Goal: Transaction & Acquisition: Book appointment/travel/reservation

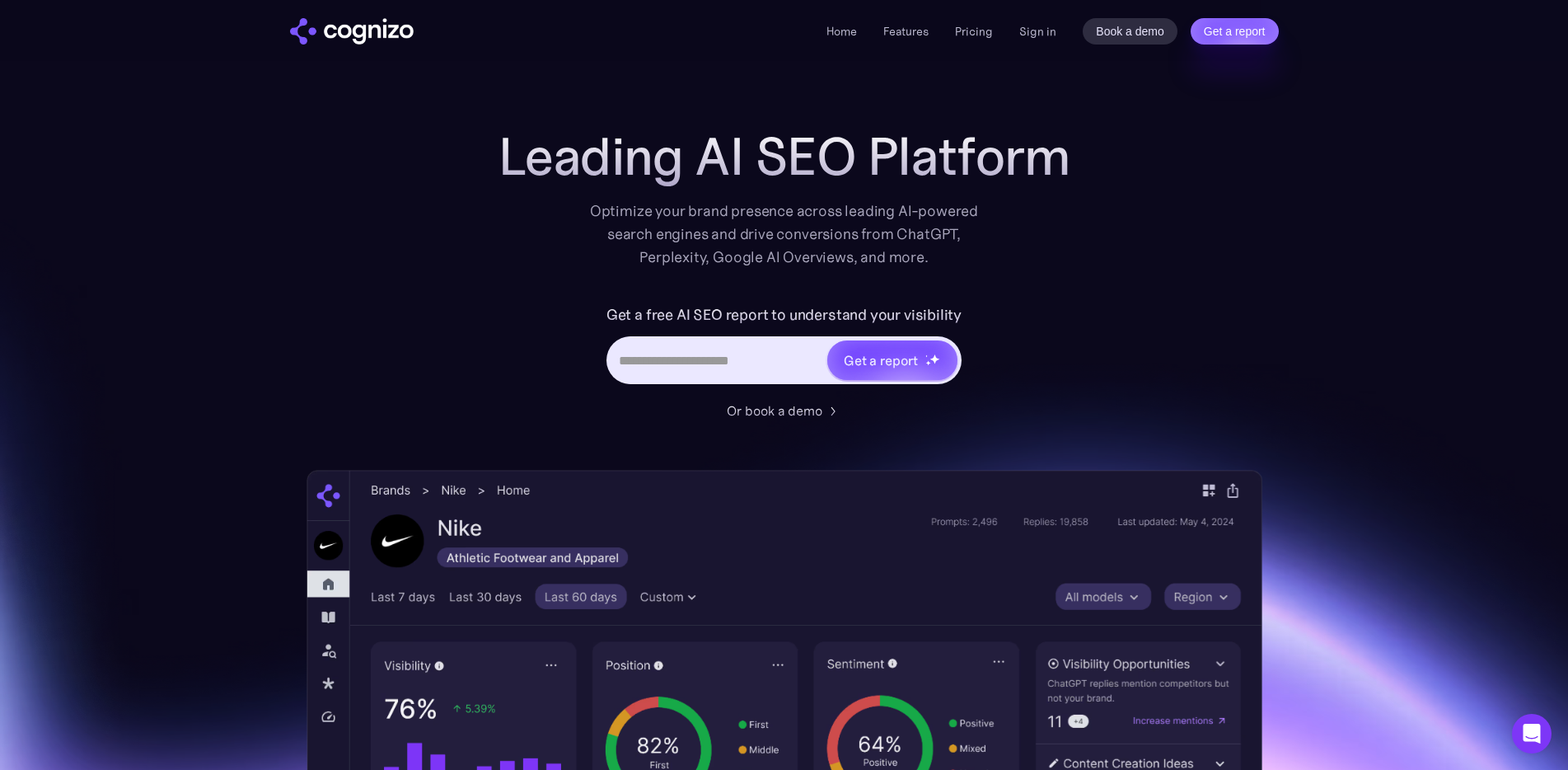
drag, startPoint x: 285, startPoint y: 279, endPoint x: 415, endPoint y: 147, distance: 185.3
drag, startPoint x: 415, startPoint y: 147, endPoint x: 1084, endPoint y: 281, distance: 682.3
drag, startPoint x: 1084, startPoint y: 281, endPoint x: 1411, endPoint y: 208, distance: 335.0
click at [893, 35] on link "Features" at bounding box center [906, 32] width 45 height 15
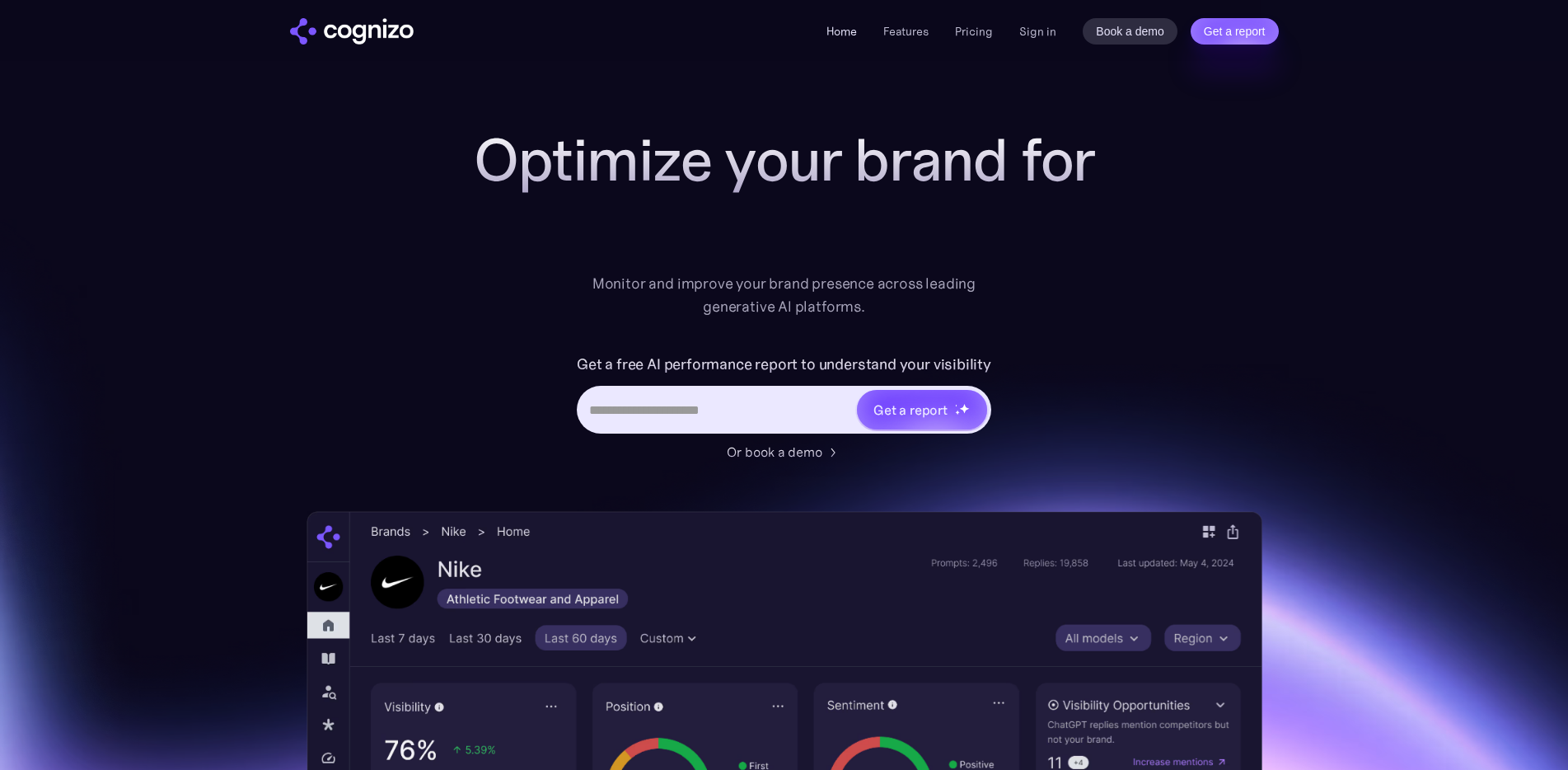
click at [847, 28] on link "Home" at bounding box center [841, 32] width 31 height 15
click at [959, 34] on link "Pricing" at bounding box center [975, 32] width 38 height 15
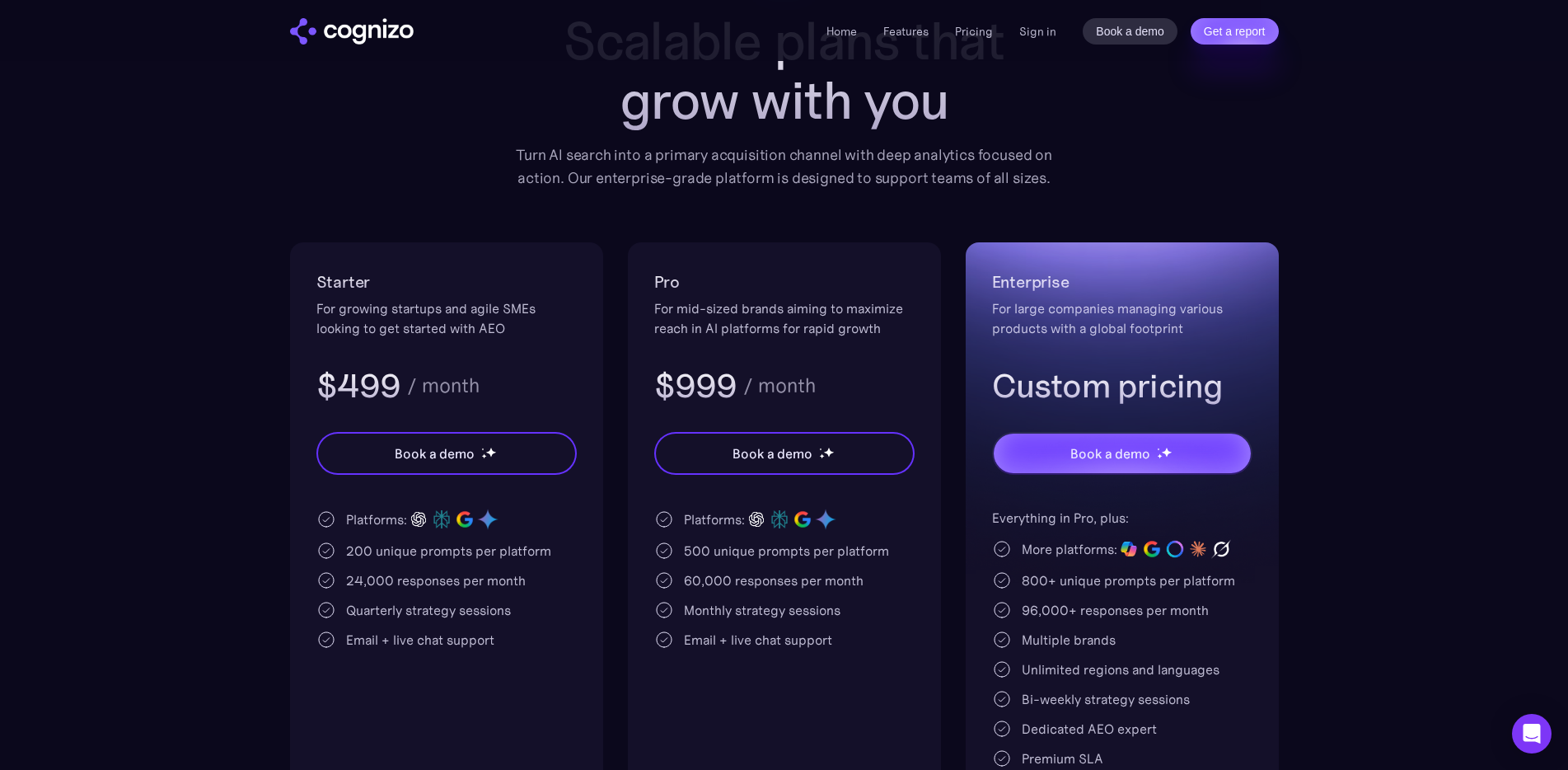
scroll to position [165, 0]
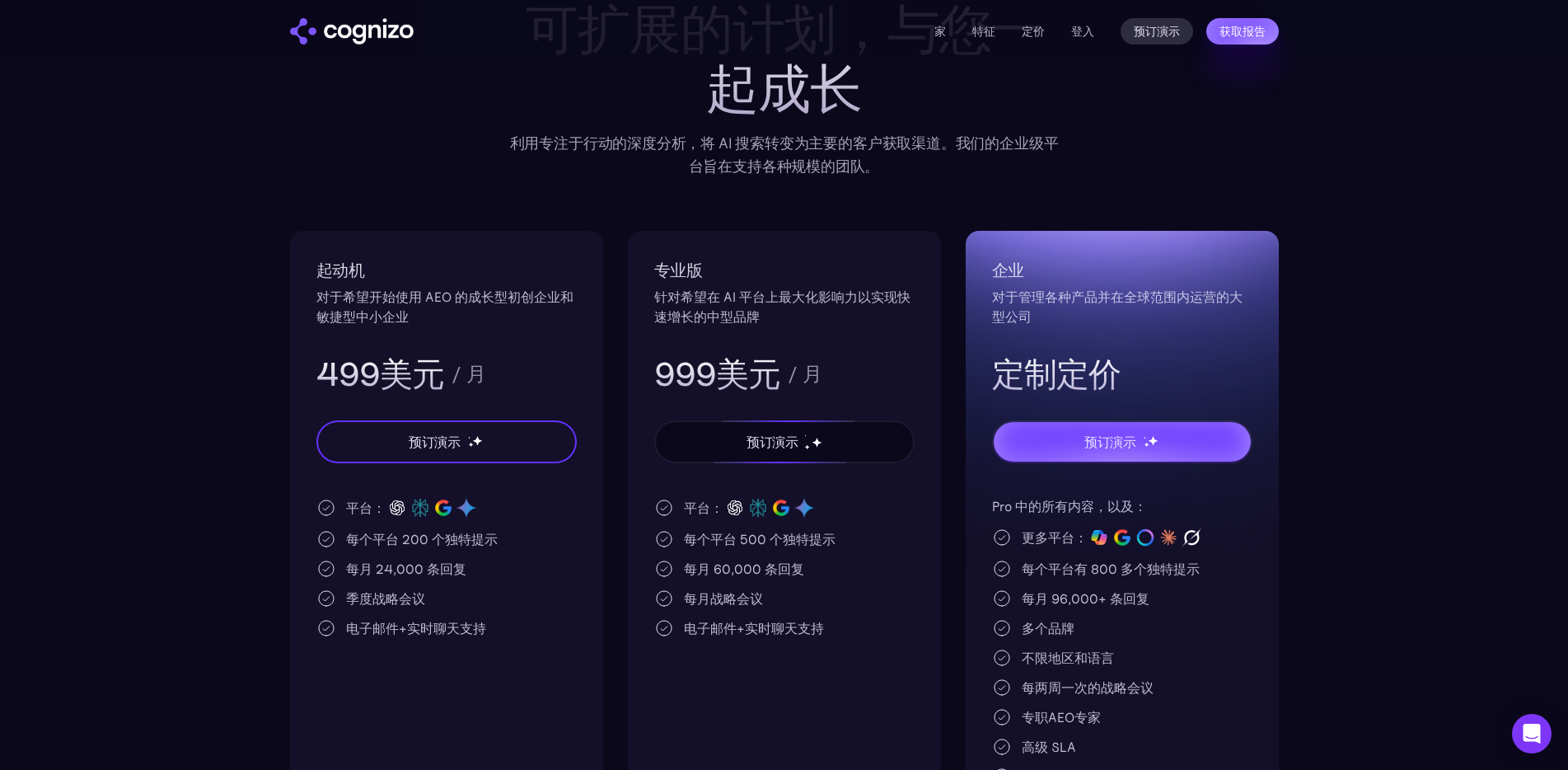
click at [762, 443] on font "预订演示" at bounding box center [772, 442] width 52 height 17
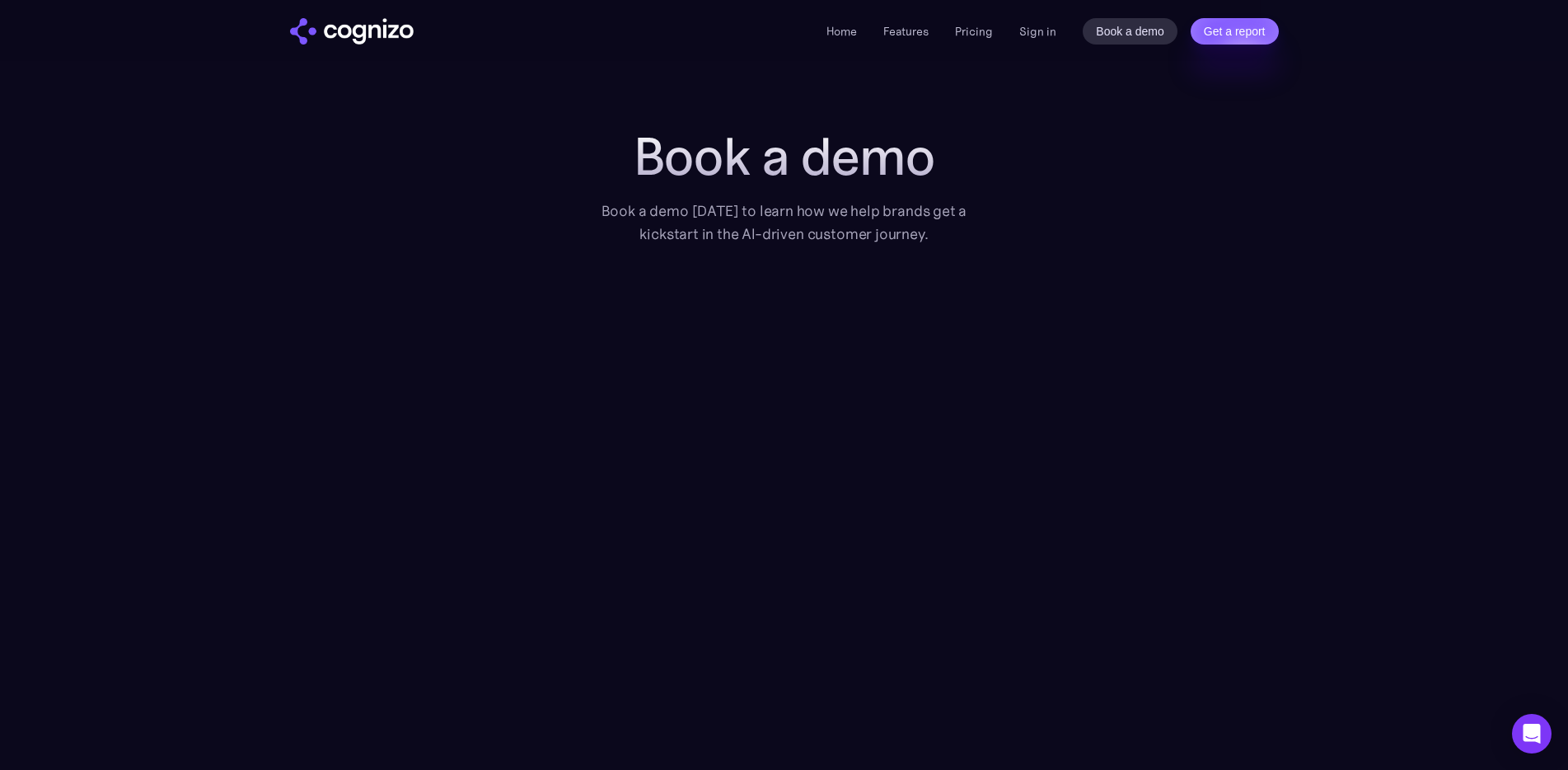
click at [127, 345] on section "Book a demo Book a demo today to learn how we help brands get a kickstart in th…" at bounding box center [784, 483] width 1568 height 713
click at [368, 45] on div "Home Features Pricing Book a demo Get a report Sign in Book a demo Get a report" at bounding box center [785, 30] width 1187 height 61
click at [368, 35] on img "home" at bounding box center [352, 32] width 124 height 27
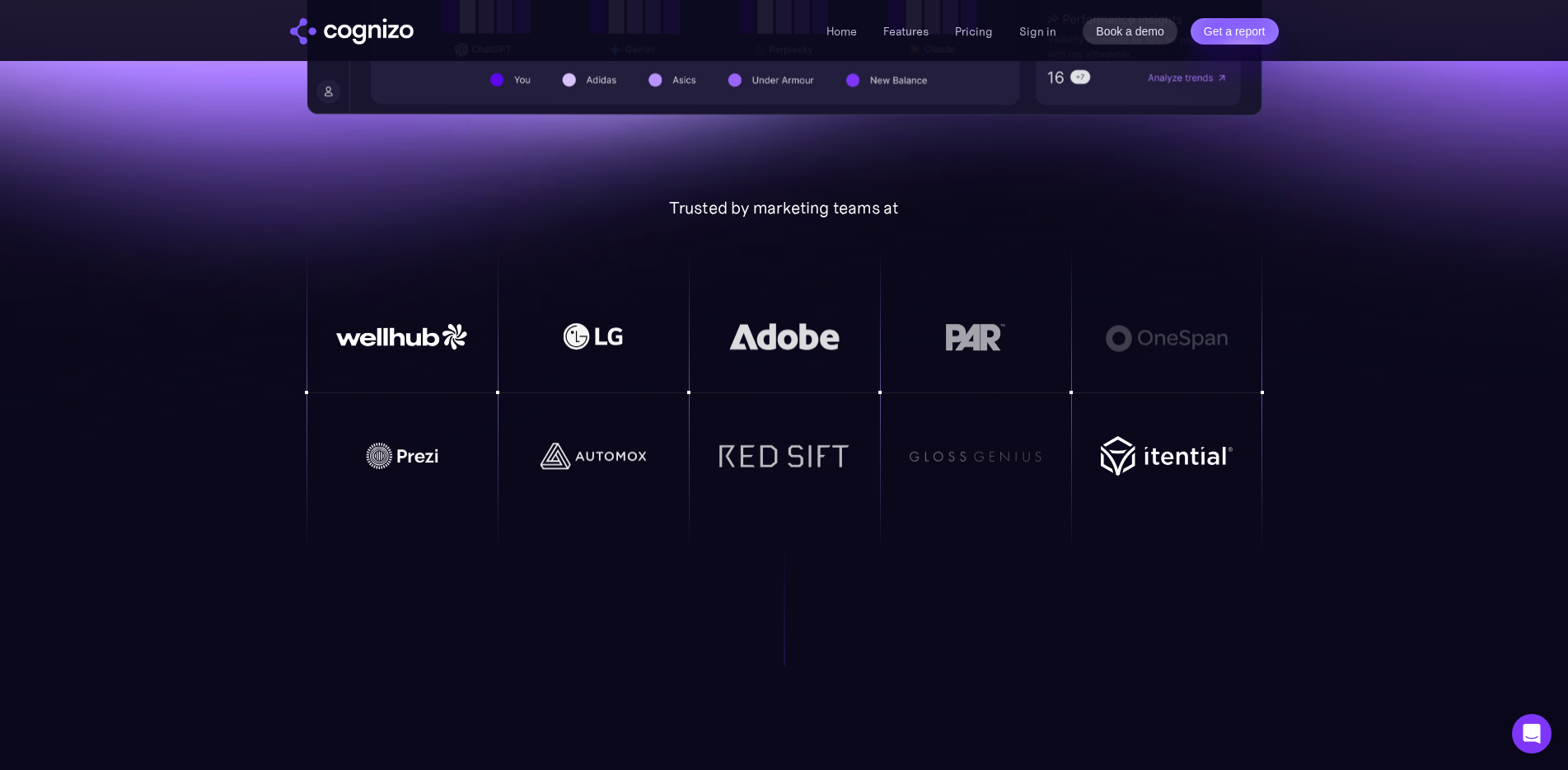
scroll to position [1154, 0]
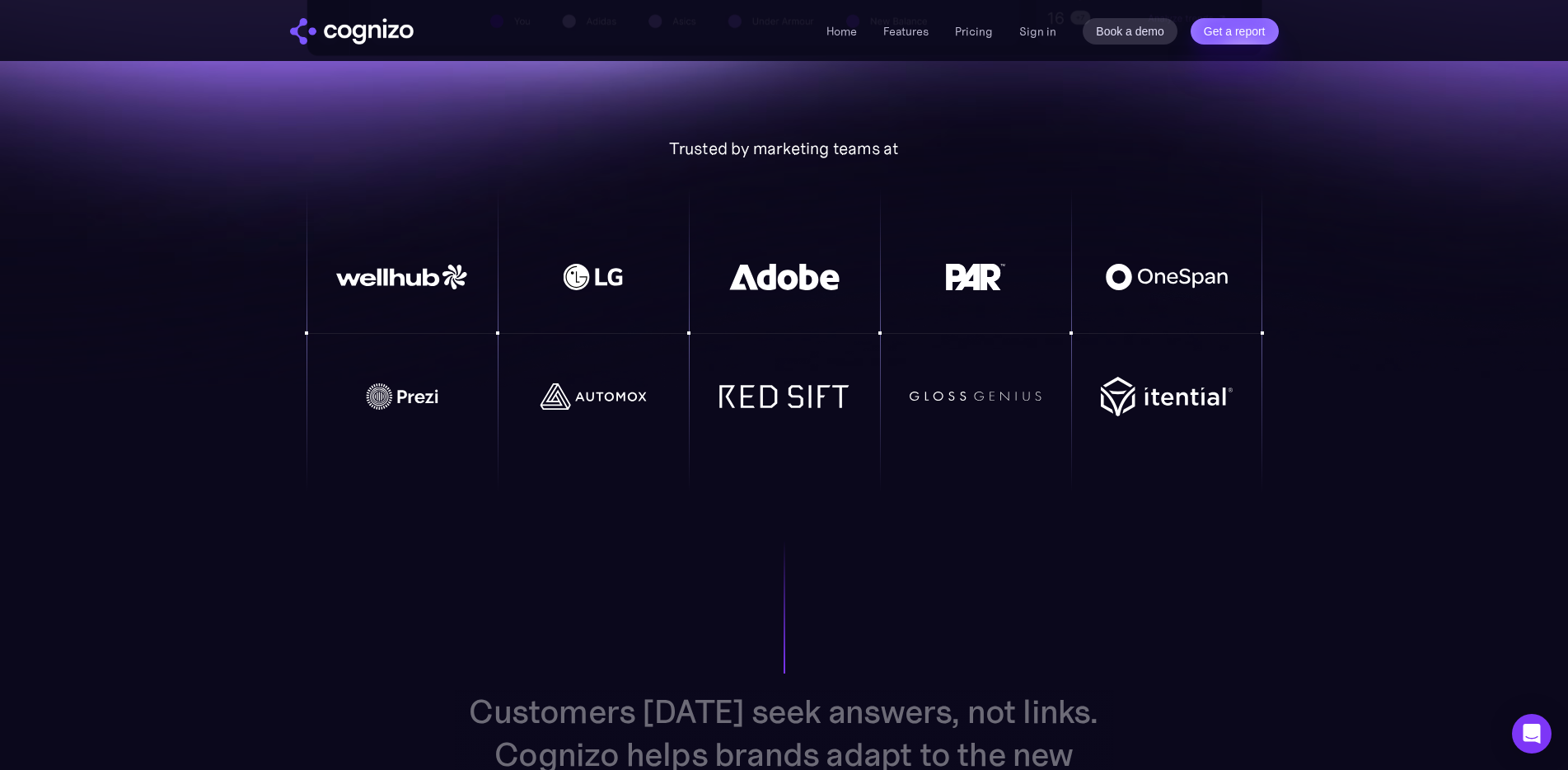
click at [363, 31] on img "home" at bounding box center [352, 32] width 124 height 27
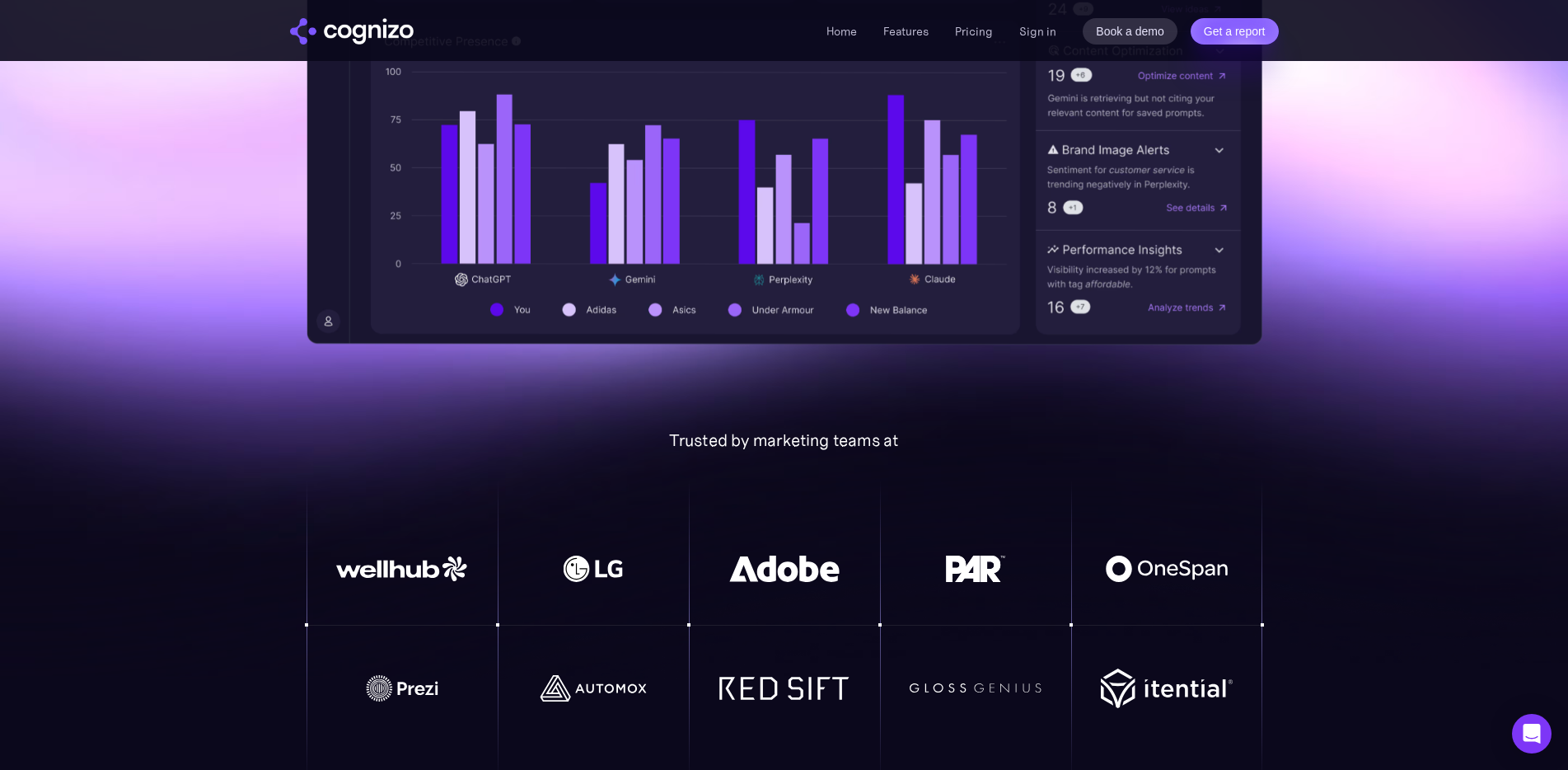
scroll to position [989, 0]
